Goal: Navigation & Orientation: Find specific page/section

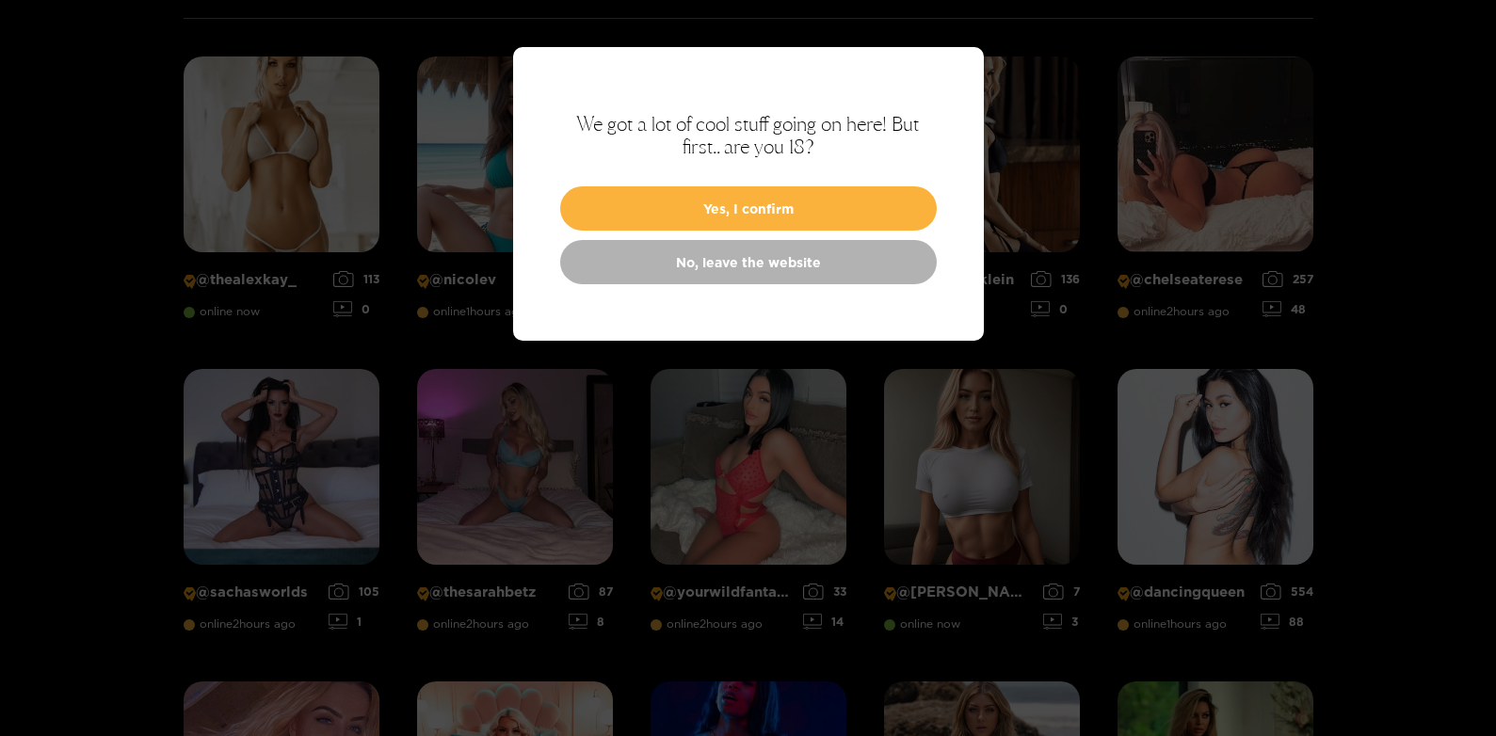
scroll to position [403, 0]
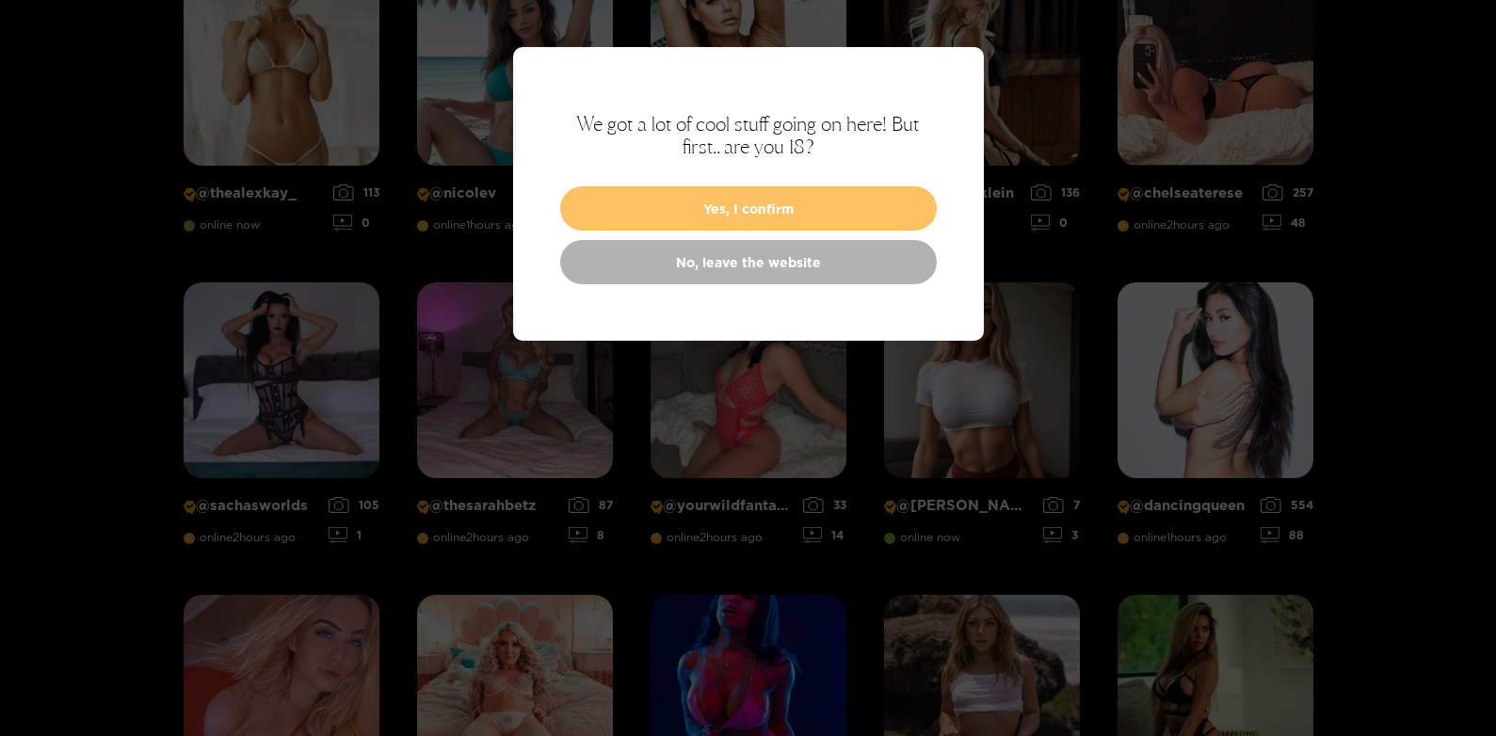
click at [724, 212] on button "Yes, I confirm" at bounding box center [748, 208] width 377 height 44
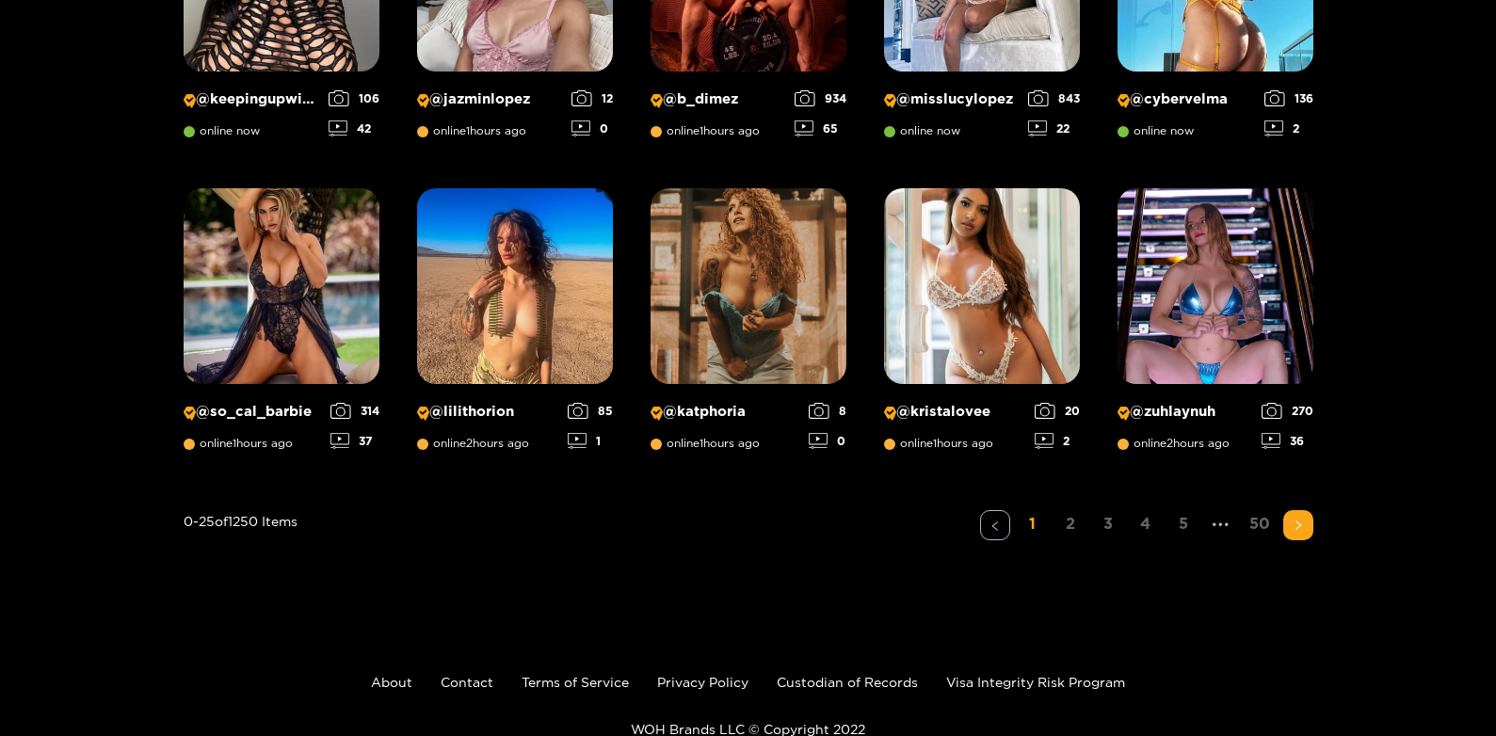
scroll to position [1438, 0]
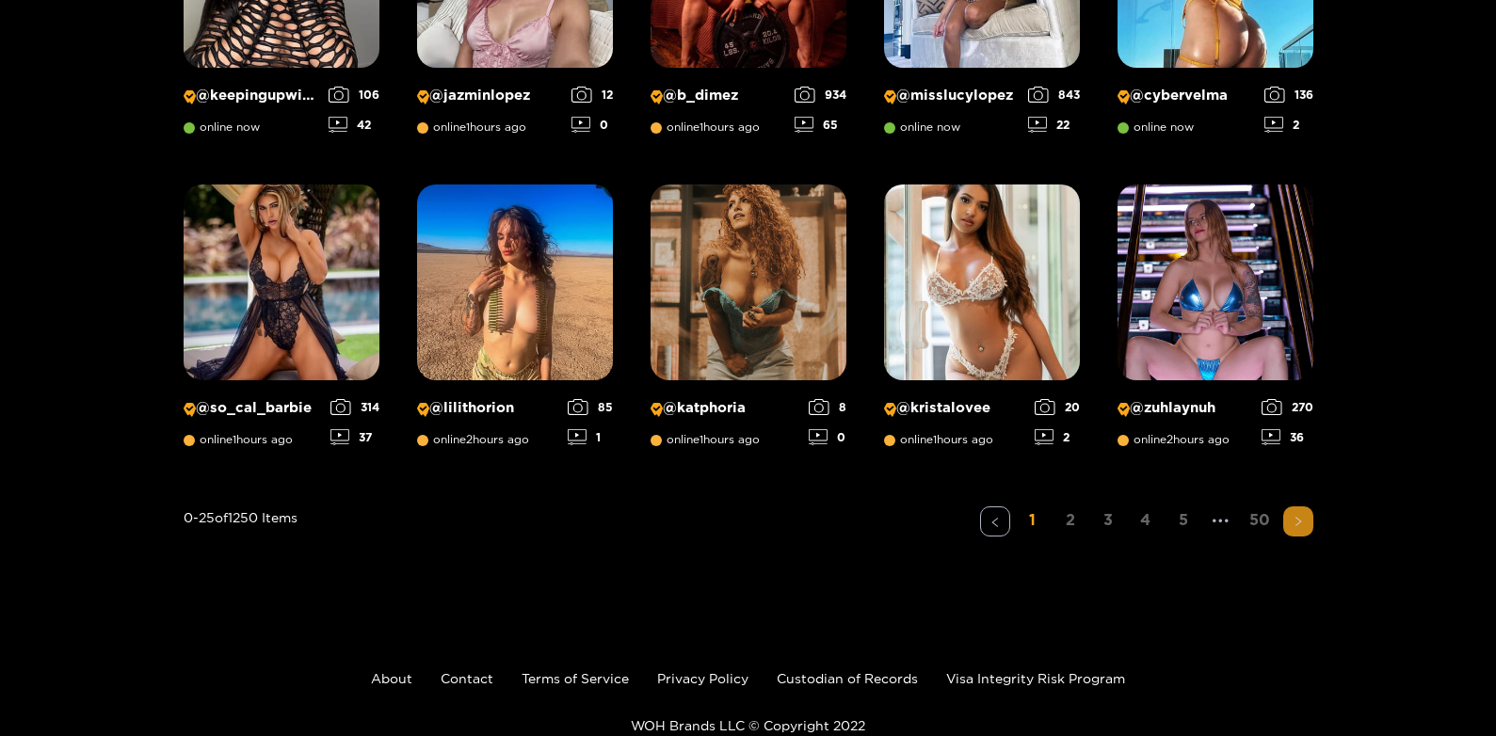
click at [1300, 523] on icon "right" at bounding box center [1297, 521] width 11 height 11
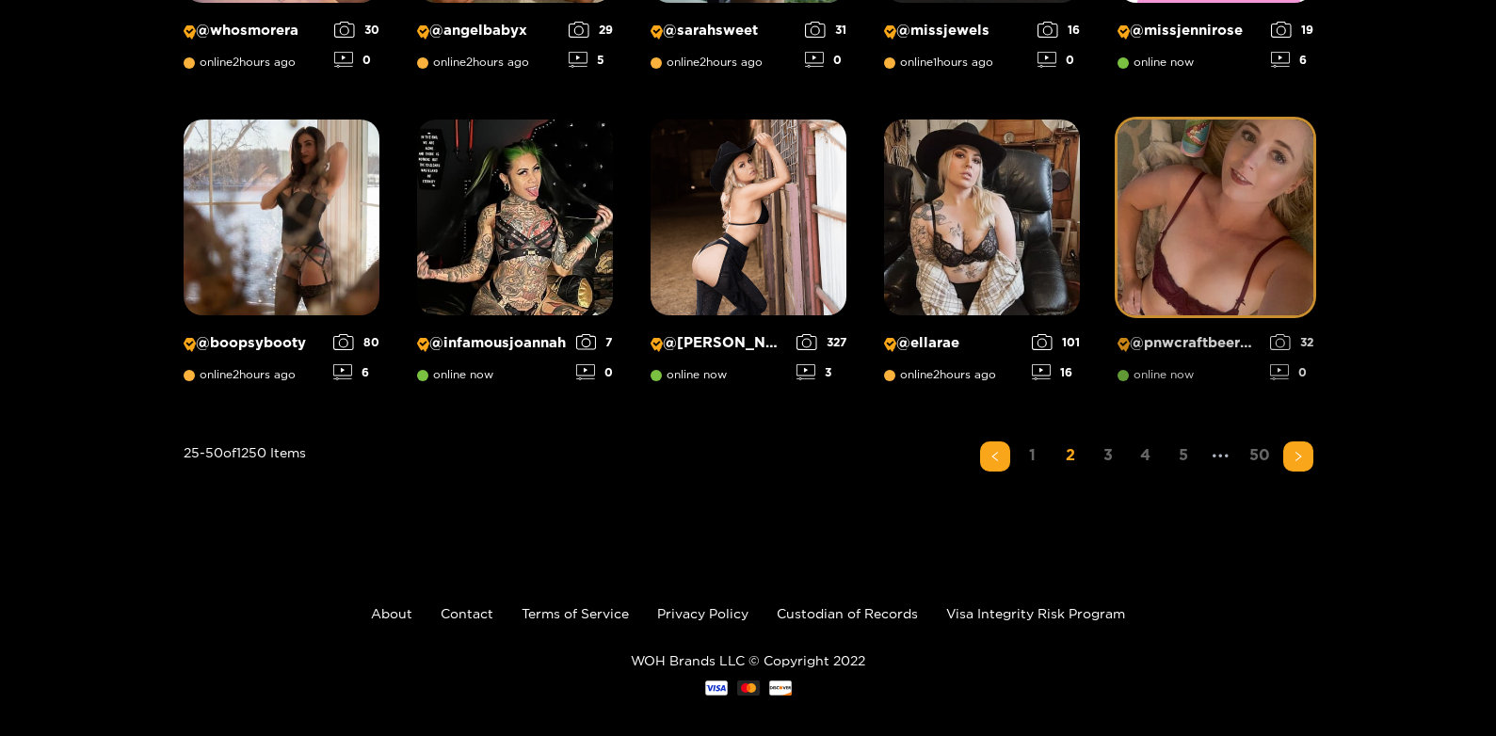
scroll to position [1519, 0]
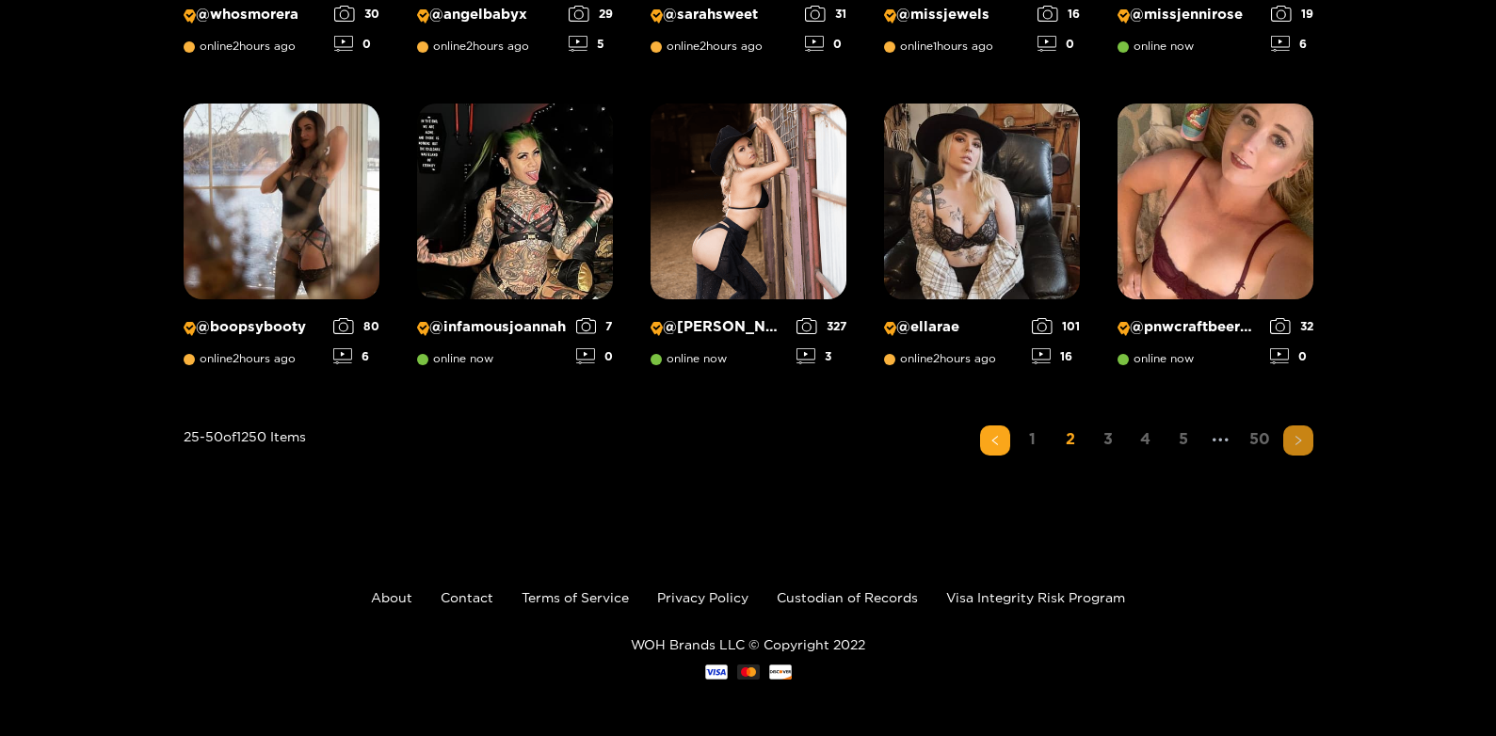
click at [1294, 437] on icon "right" at bounding box center [1297, 440] width 11 height 11
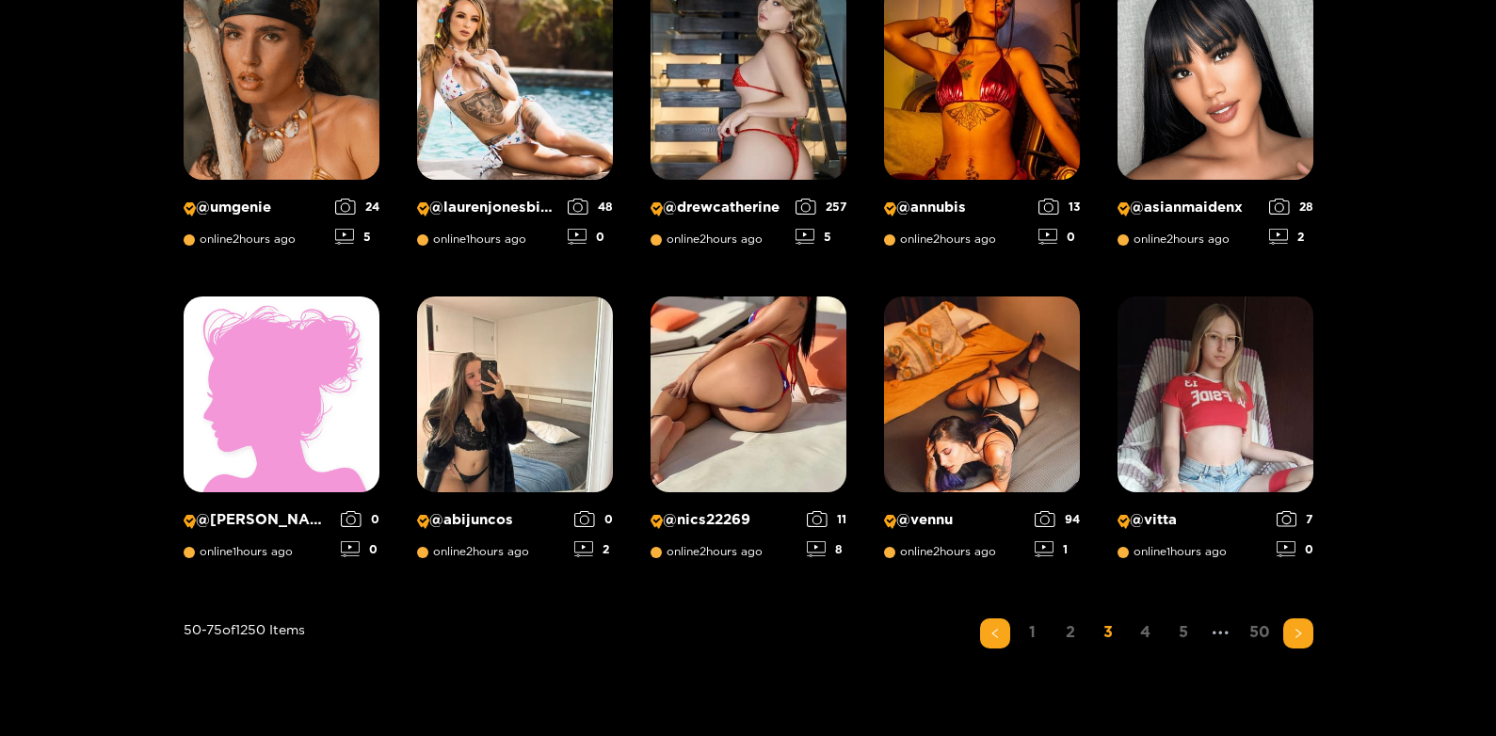
scroll to position [1438, 0]
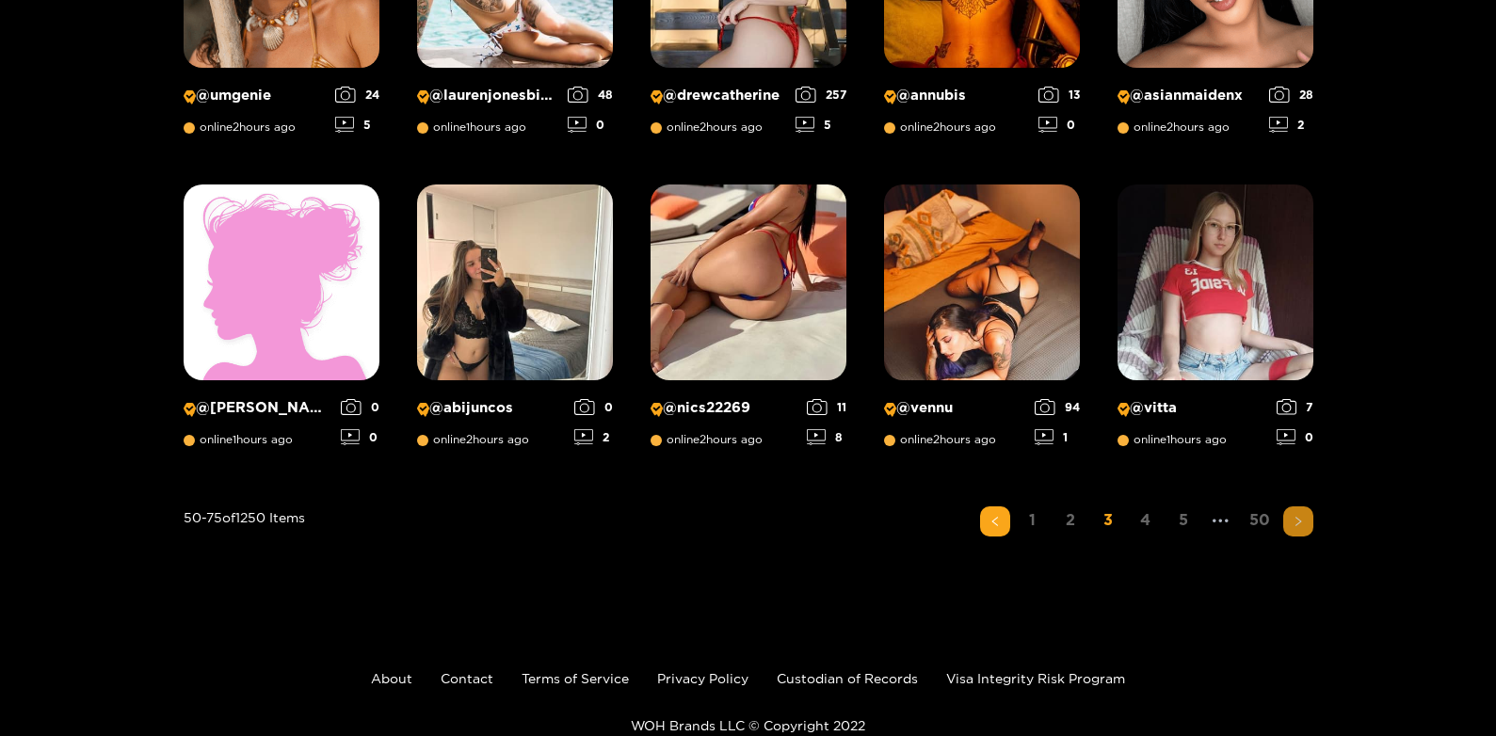
click at [1298, 521] on icon "right" at bounding box center [1297, 521] width 11 height 11
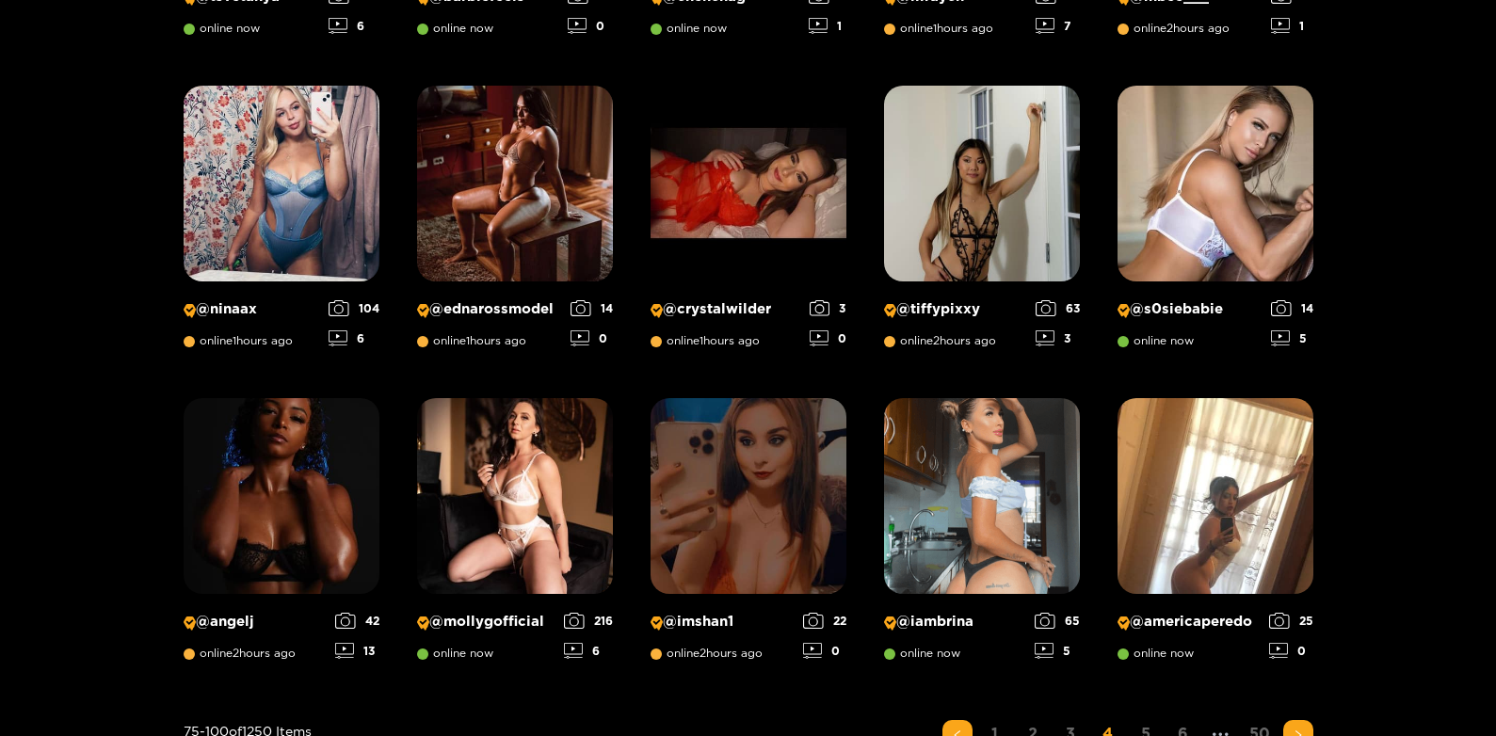
scroll to position [1344, 0]
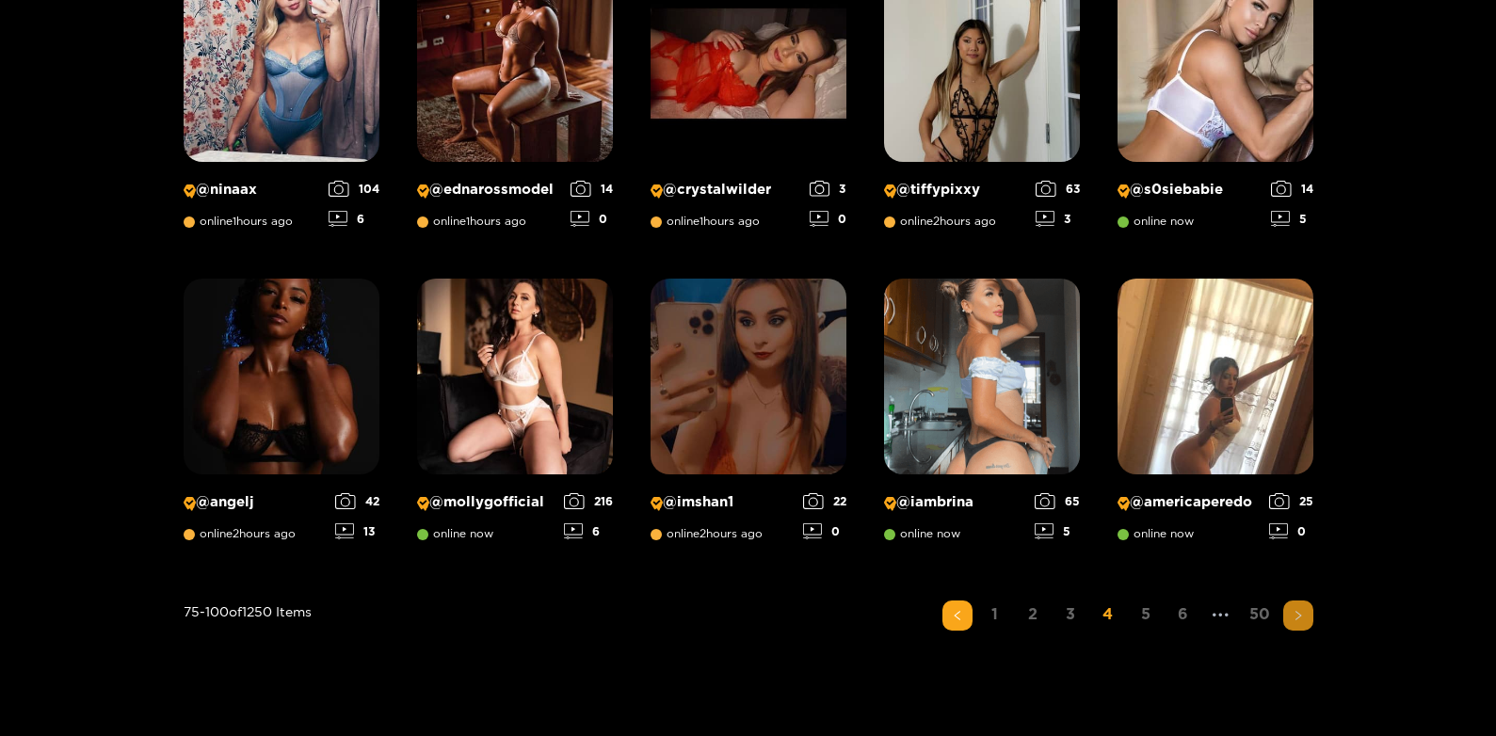
click at [1298, 613] on icon "right" at bounding box center [1298, 614] width 6 height 9
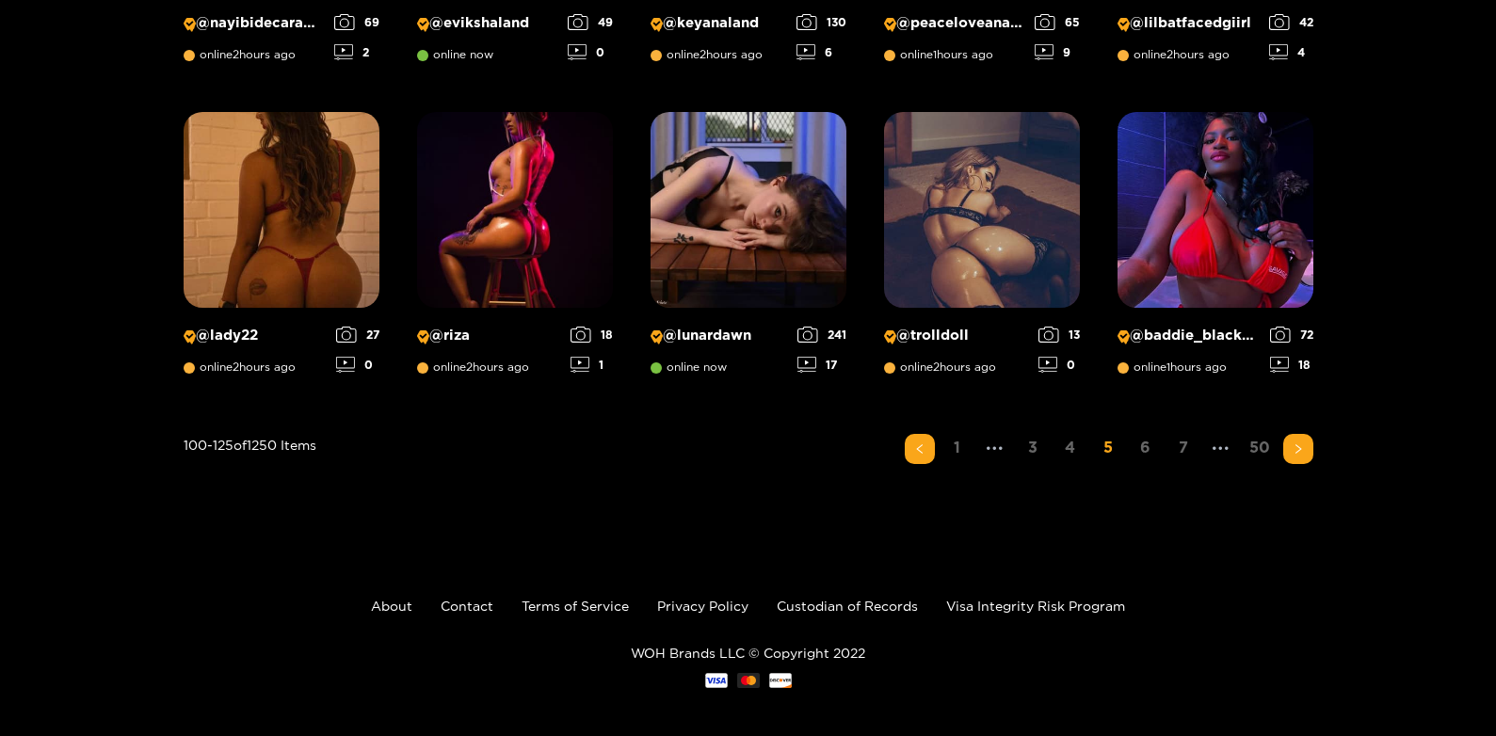
scroll to position [1519, 0]
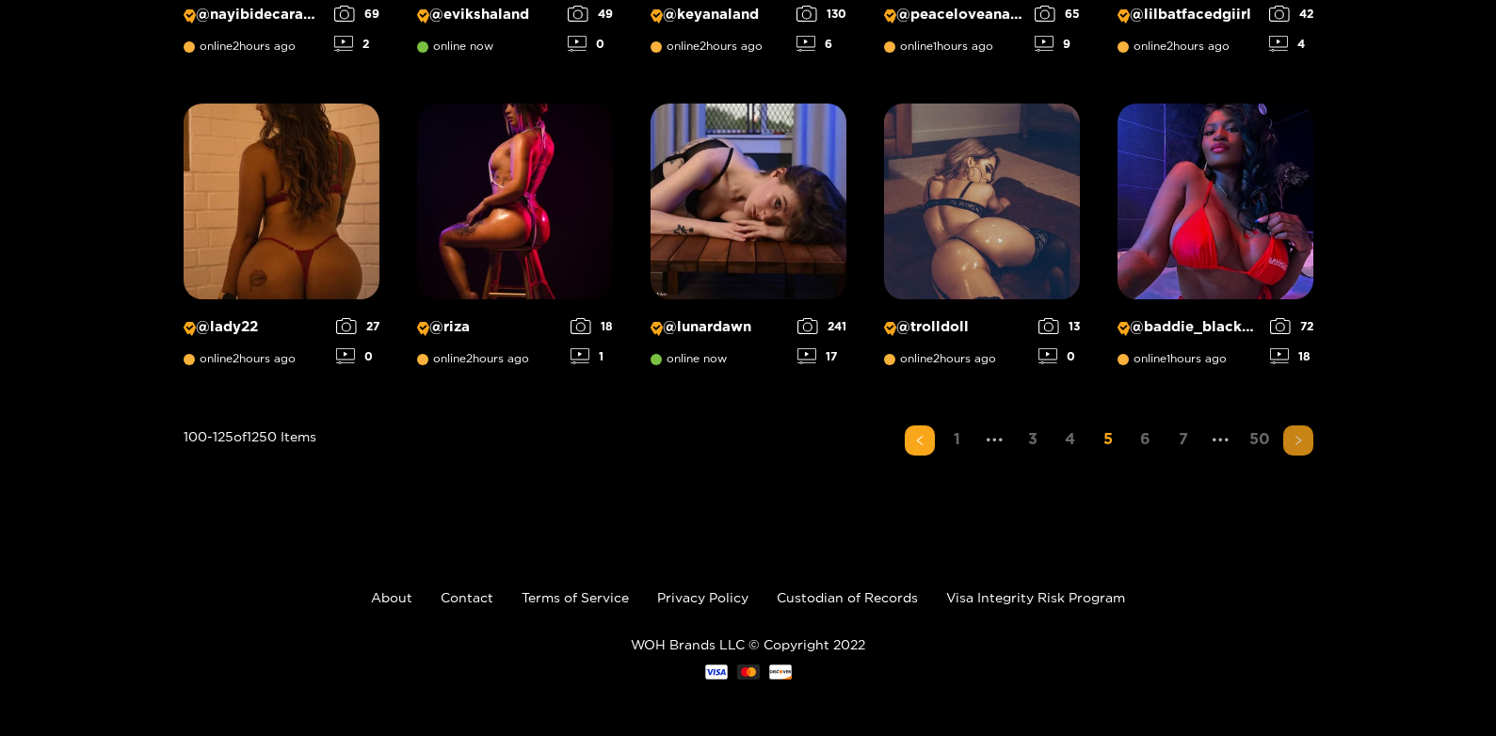
click at [1298, 435] on icon "right" at bounding box center [1297, 440] width 11 height 11
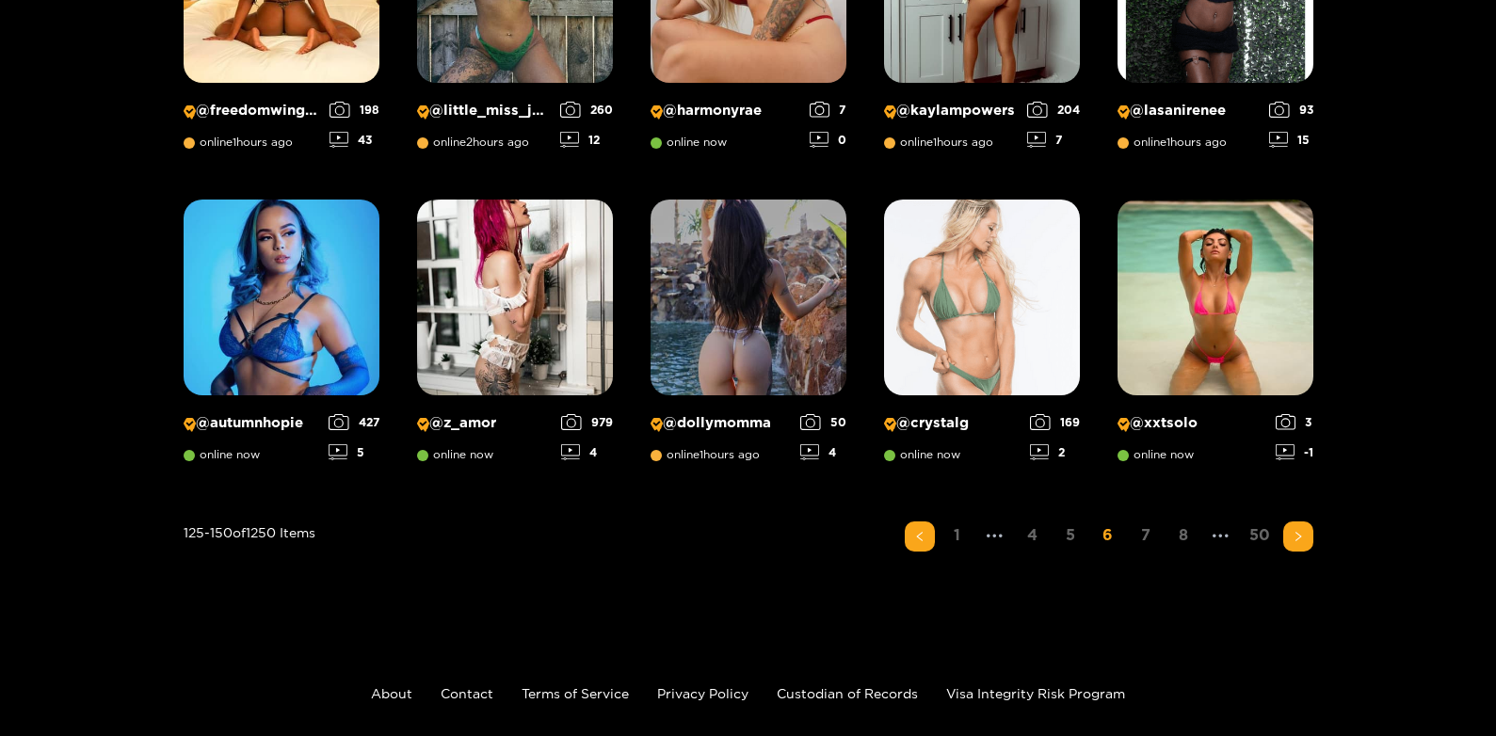
scroll to position [1438, 0]
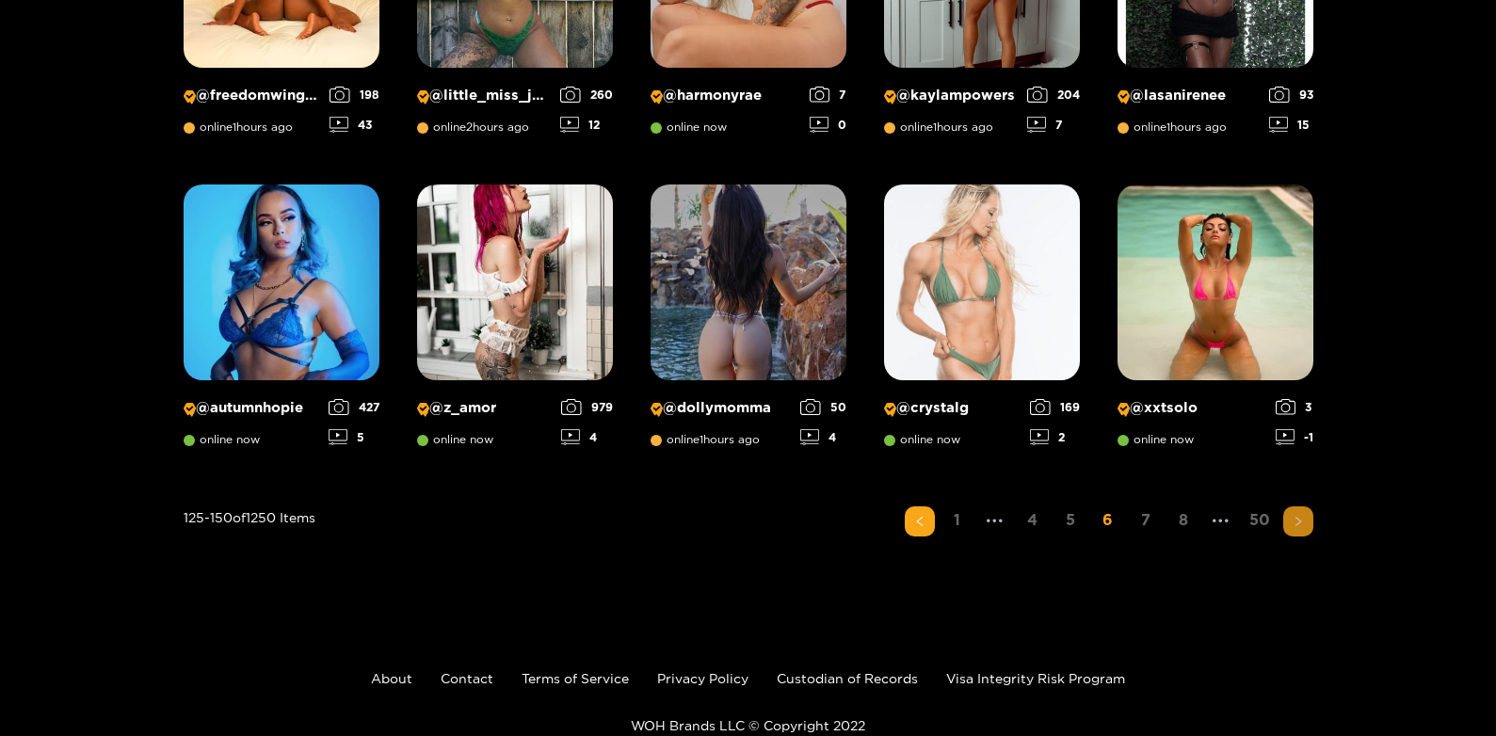
click at [1296, 522] on icon "right" at bounding box center [1297, 521] width 11 height 11
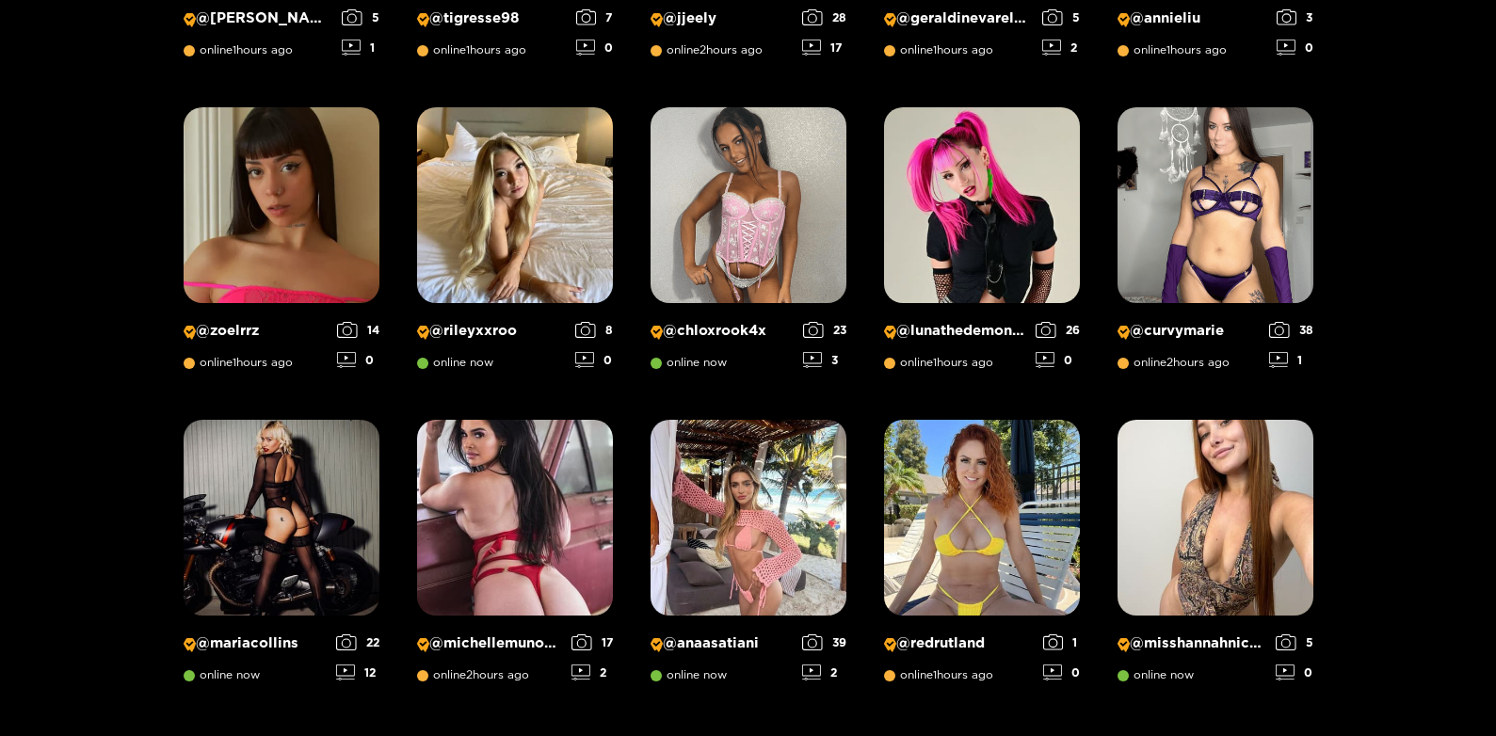
scroll to position [1250, 0]
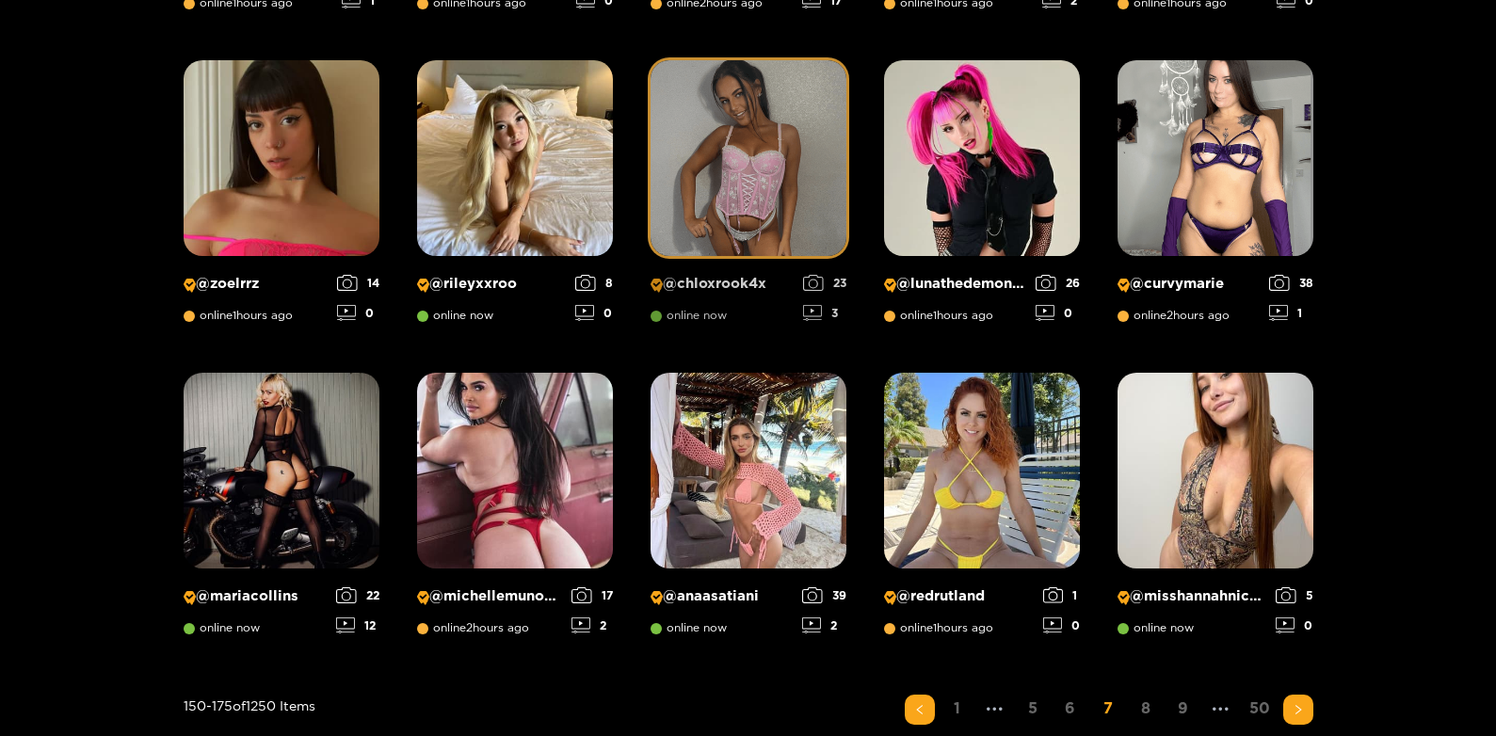
click at [748, 184] on img at bounding box center [748, 158] width 196 height 196
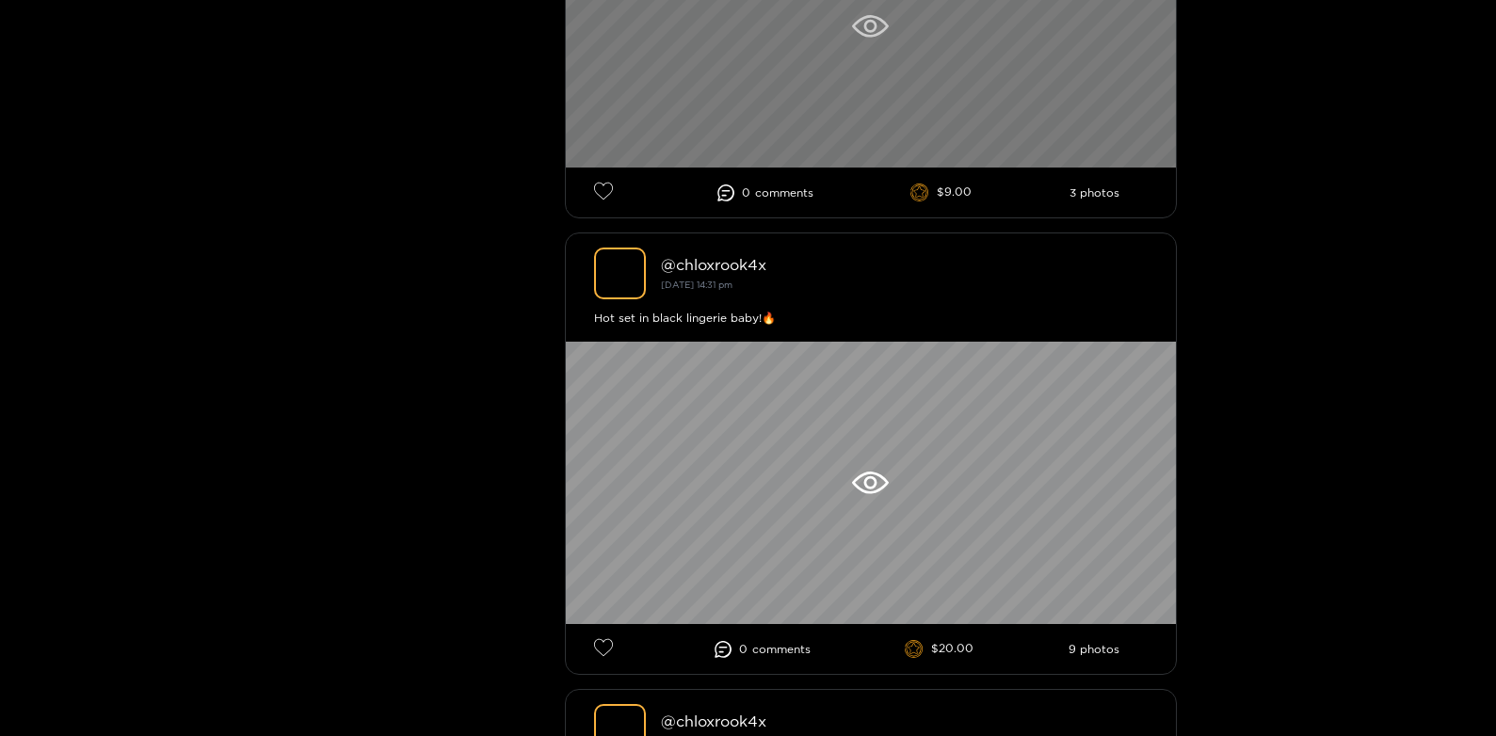
scroll to position [753, 0]
